Goal: Register for event/course

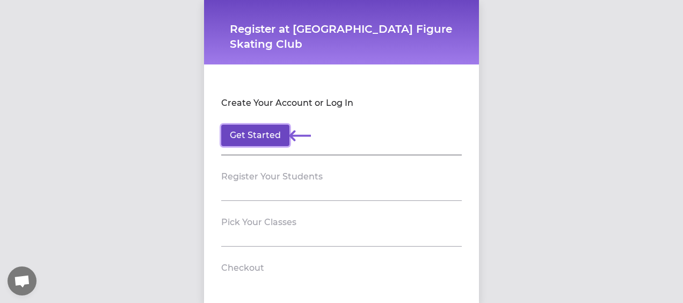
click at [256, 135] on button "Get Started" at bounding box center [255, 135] width 68 height 21
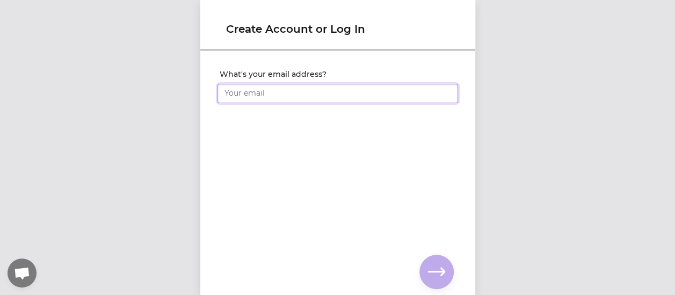
click at [266, 89] on input "What's your email address?" at bounding box center [338, 93] width 241 height 19
type input "[EMAIL_ADDRESS][DOMAIN_NAME]"
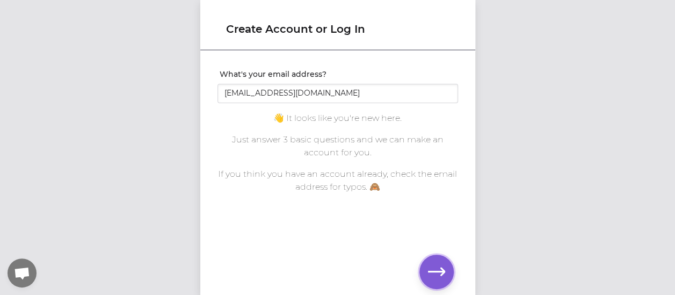
click at [436, 262] on button "button" at bounding box center [436, 272] width 34 height 34
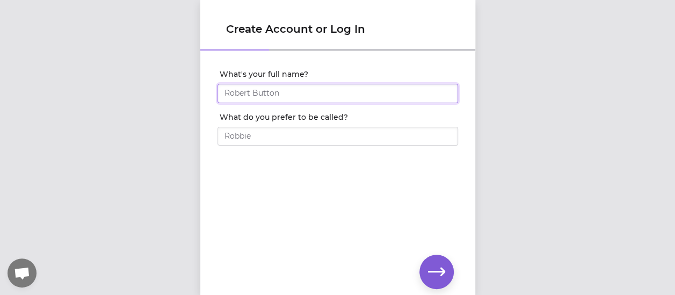
click at [349, 95] on input "What's your full name?" at bounding box center [338, 93] width 241 height 19
type input "[PERSON_NAME]"
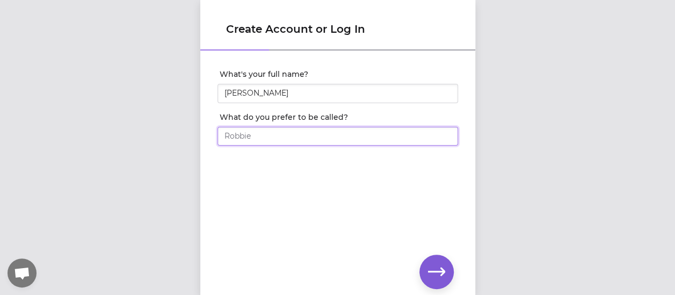
click at [327, 144] on input "What do you prefer to be called?" at bounding box center [338, 136] width 241 height 19
type input "[PERSON_NAME]"
click at [436, 263] on icon "button" at bounding box center [436, 271] width 17 height 17
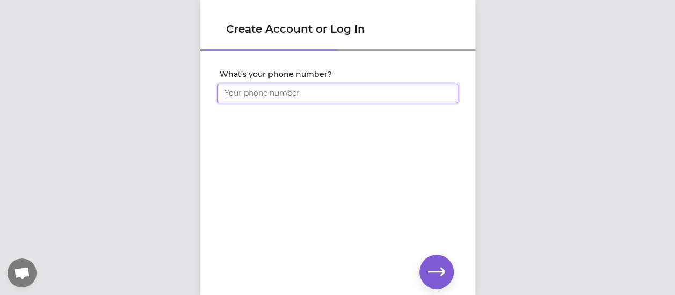
click at [409, 95] on input "What's your phone number?" at bounding box center [338, 93] width 241 height 19
type input "[PHONE_NUMBER]"
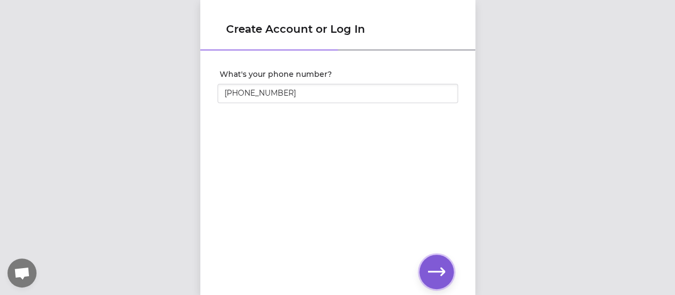
click at [441, 267] on icon "button" at bounding box center [436, 271] width 17 height 8
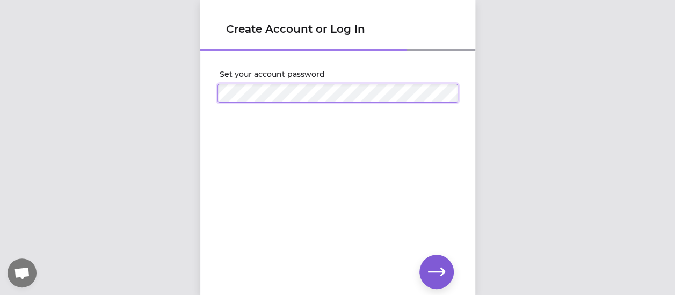
click at [202, 100] on div "Set your account password" at bounding box center [337, 86] width 275 height 68
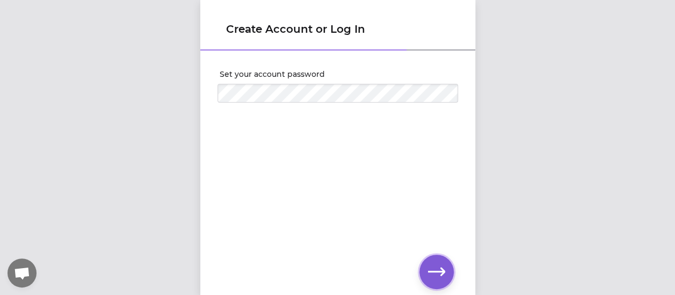
click at [438, 272] on icon "button" at bounding box center [436, 271] width 17 height 17
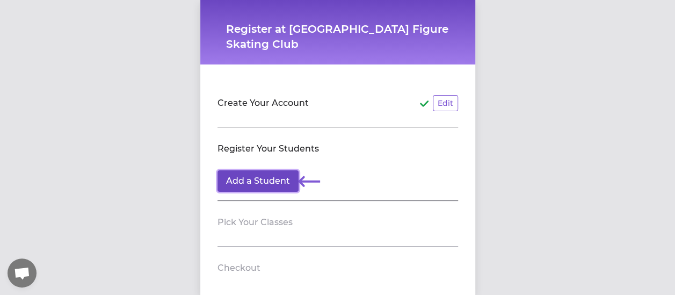
click at [245, 178] on button "Add a Student" at bounding box center [258, 180] width 81 height 21
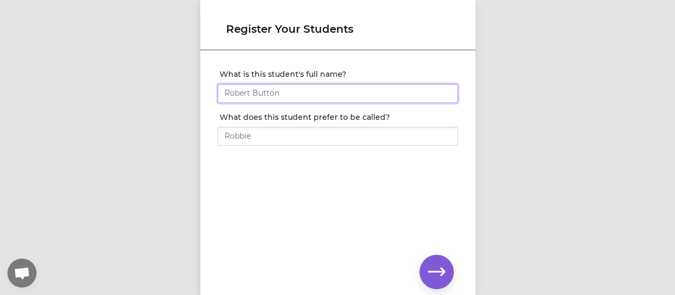
click at [260, 96] on input "What is this student's full name?" at bounding box center [338, 93] width 241 height 19
type input "[PERSON_NAME]"
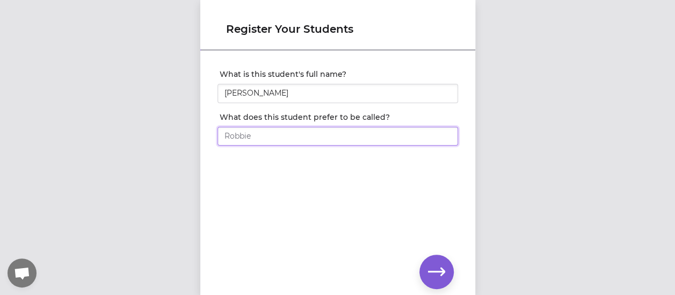
click at [261, 134] on input "What does this student prefer to be called?" at bounding box center [338, 136] width 241 height 19
type input "[PERSON_NAME]"
click at [439, 267] on icon "button" at bounding box center [436, 271] width 17 height 17
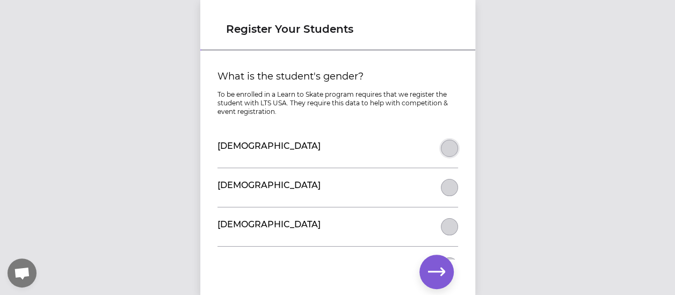
click at [444, 145] on button "What is the student's gender?" at bounding box center [449, 148] width 17 height 17
click at [440, 272] on icon "button" at bounding box center [436, 271] width 17 height 8
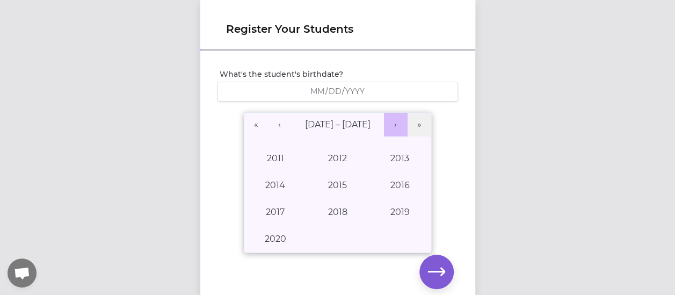
click at [392, 122] on button "›" at bounding box center [396, 125] width 24 height 24
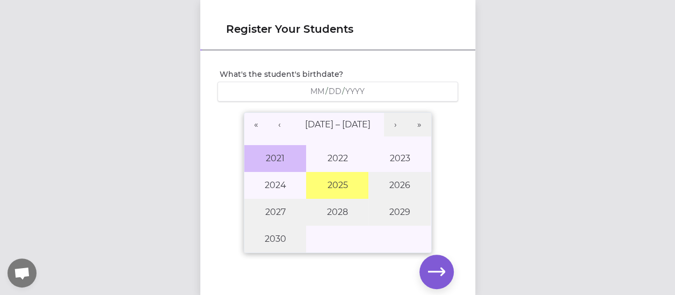
click at [279, 160] on button "2021" at bounding box center [275, 158] width 62 height 27
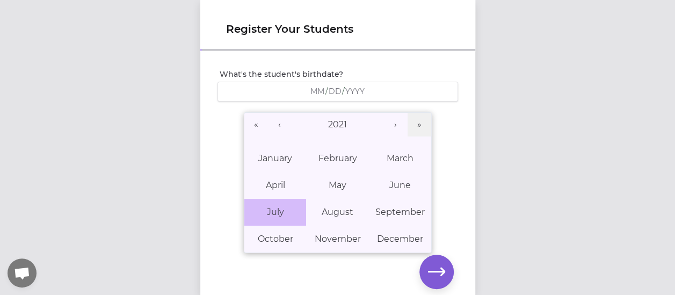
click at [276, 212] on abbr "July" at bounding box center [274, 212] width 17 height 10
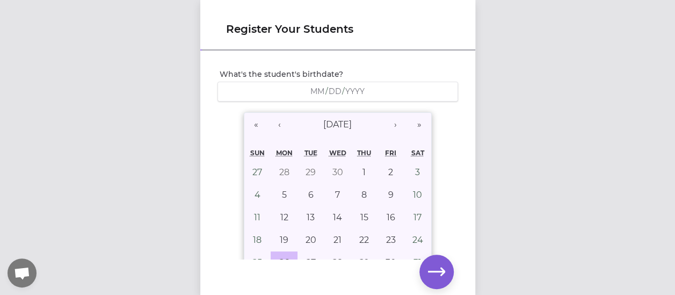
click at [283, 257] on abbr "26" at bounding box center [284, 262] width 10 height 10
type input "[DATE]"
type input "7"
type input "26"
type input "2021"
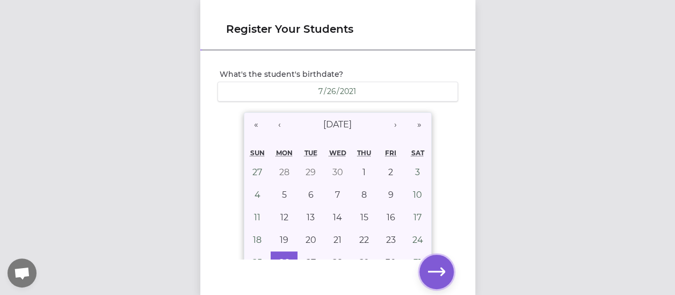
click at [443, 280] on icon "button" at bounding box center [436, 271] width 17 height 17
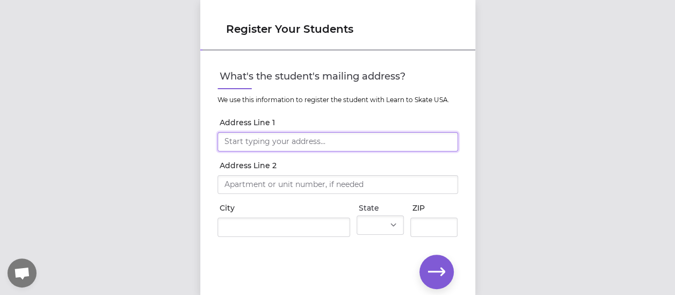
click at [305, 143] on input "Address Line 1" at bounding box center [338, 141] width 241 height 19
type input "[STREET_ADDRESS][PERSON_NAME]"
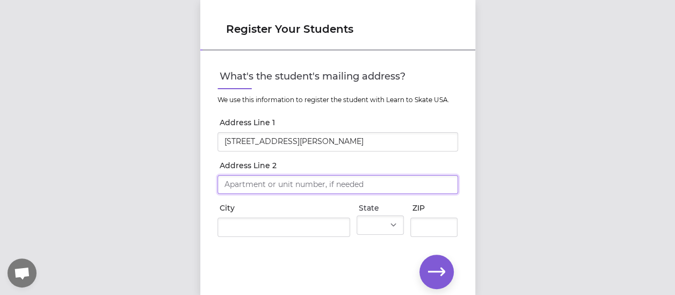
type input "[STREET_ADDRESS][PERSON_NAME]"
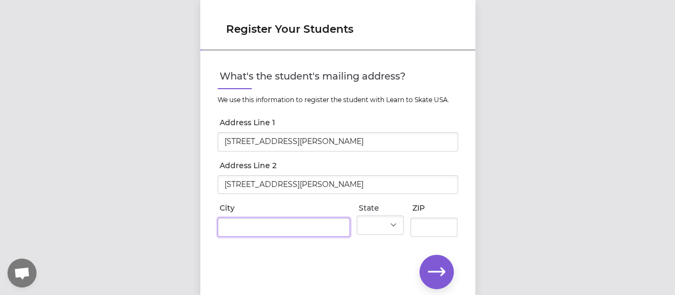
type input "medical Lake"
select select "WA"
type input "99022"
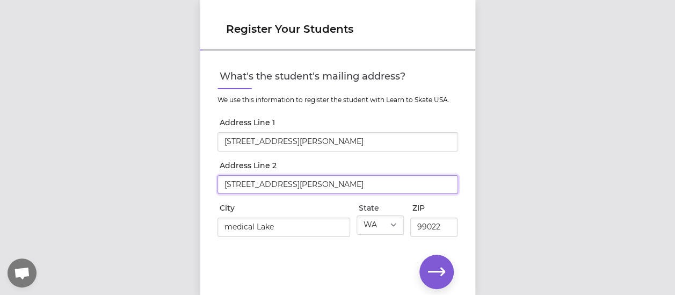
drag, startPoint x: 298, startPoint y: 184, endPoint x: 176, endPoint y: 190, distance: 121.5
click at [176, 190] on div "Register Your Students What's the student's mailing address? We use this inform…" at bounding box center [337, 147] width 675 height 295
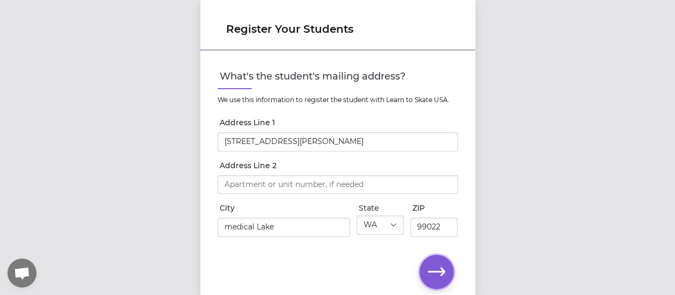
click at [445, 276] on button "button" at bounding box center [436, 272] width 34 height 34
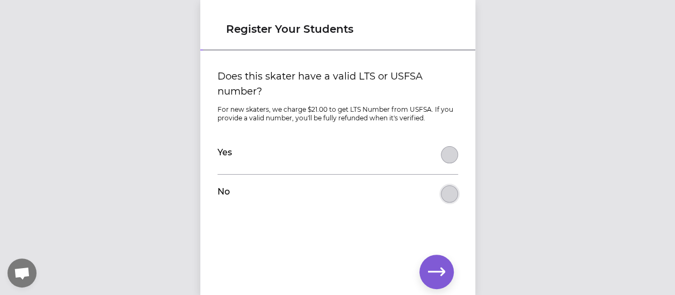
click at [443, 191] on button "Does this skater have a valid LTS or USFSA number?" at bounding box center [449, 193] width 17 height 17
click at [431, 278] on icon "button" at bounding box center [436, 271] width 17 height 17
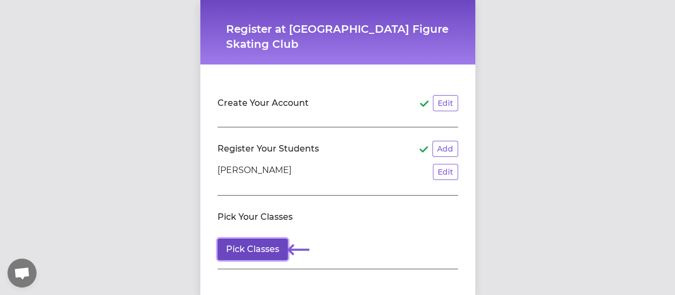
click at [228, 249] on button "Pick Classes" at bounding box center [253, 248] width 70 height 21
